Goal: Information Seeking & Learning: Learn about a topic

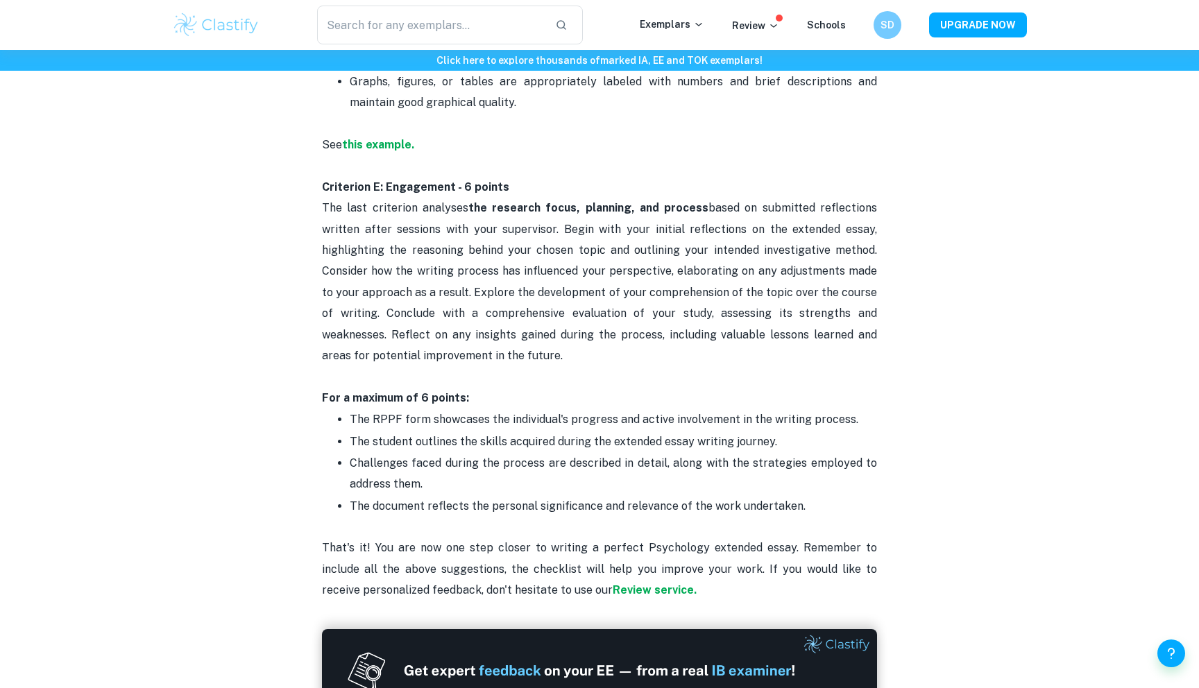
scroll to position [2531, 0]
click at [389, 504] on p "The document reflects the personal significance and relevance of the work under…" at bounding box center [613, 505] width 527 height 21
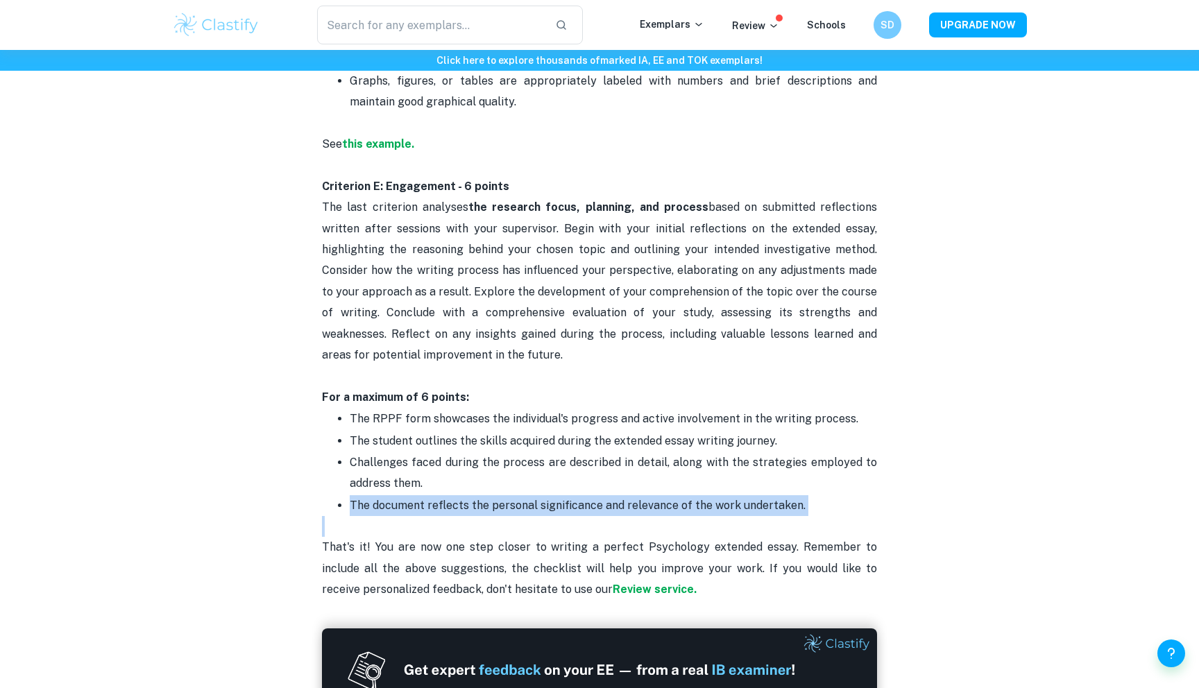
click at [389, 504] on p "The document reflects the personal significance and relevance of the work under…" at bounding box center [613, 505] width 527 height 21
copy p "The document reflects the personal significance and relevance of the work under…"
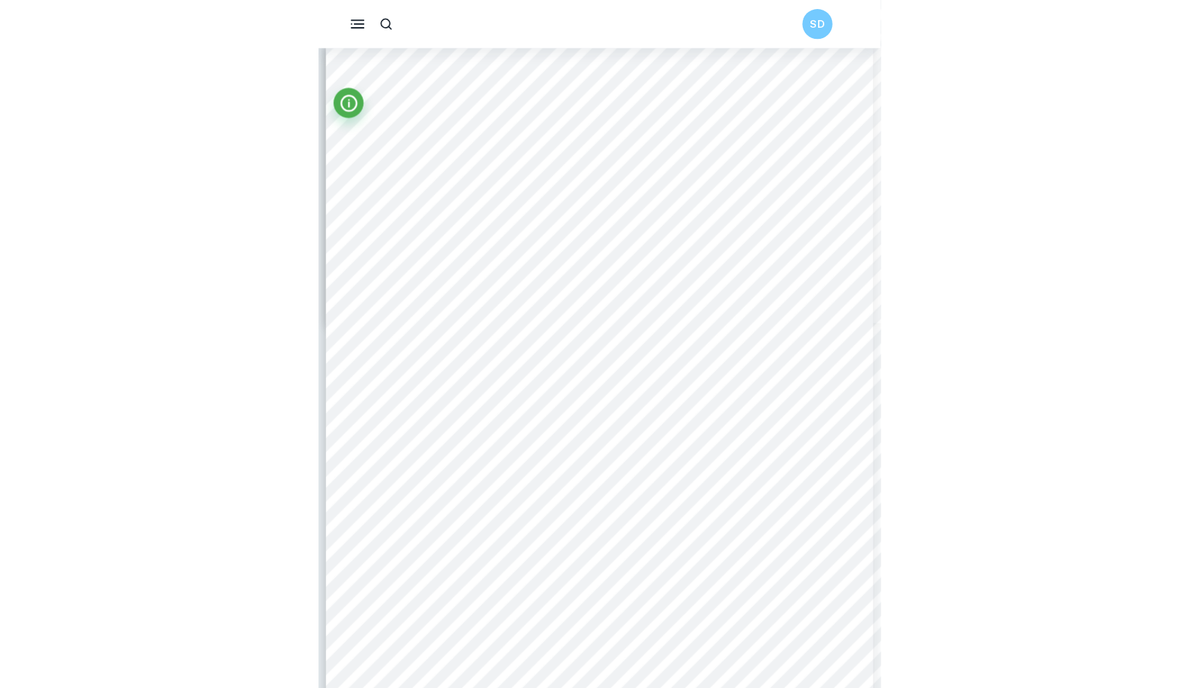
scroll to position [2345, 0]
